Goal: Share content: Share content

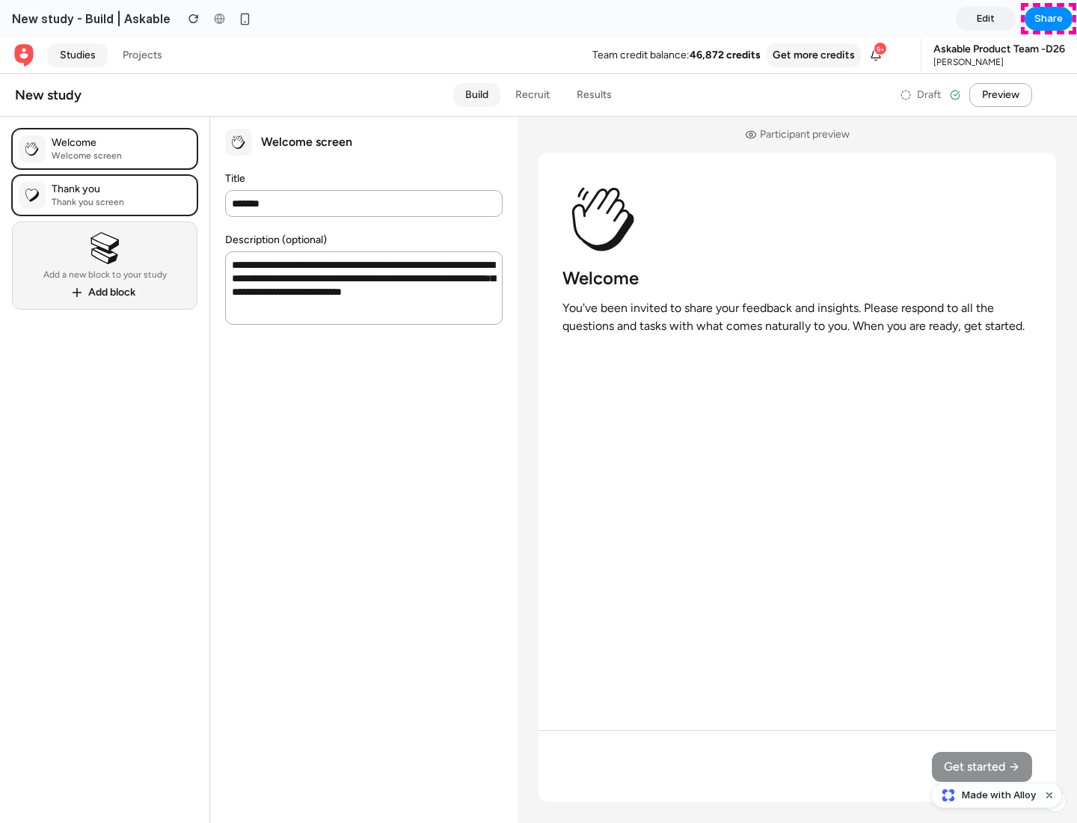
click at [1049, 19] on span "Share" at bounding box center [1048, 18] width 28 height 15
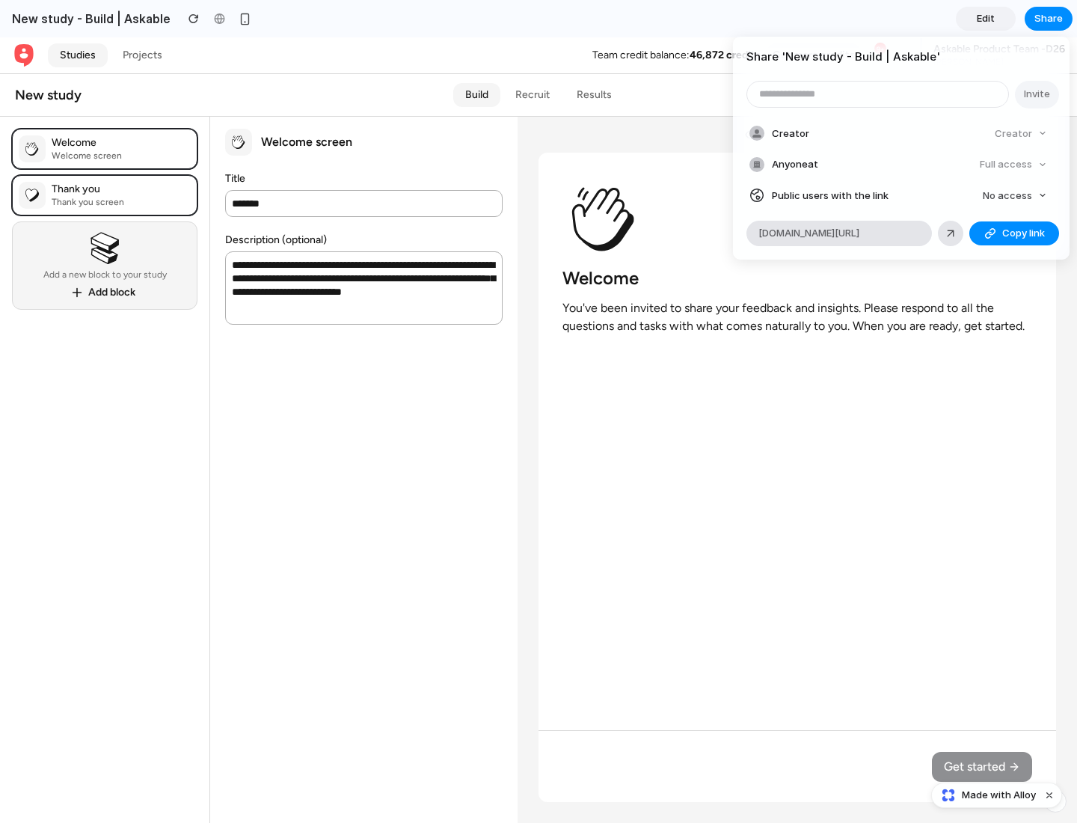
click at [1014, 233] on span "Copy link" at bounding box center [1023, 233] width 43 height 15
click at [999, 795] on div "Share ' New study - Build | Askable ' Invite Creator Creator Anyone at Full acc…" at bounding box center [538, 411] width 1077 height 823
